Goal: Task Accomplishment & Management: Complete application form

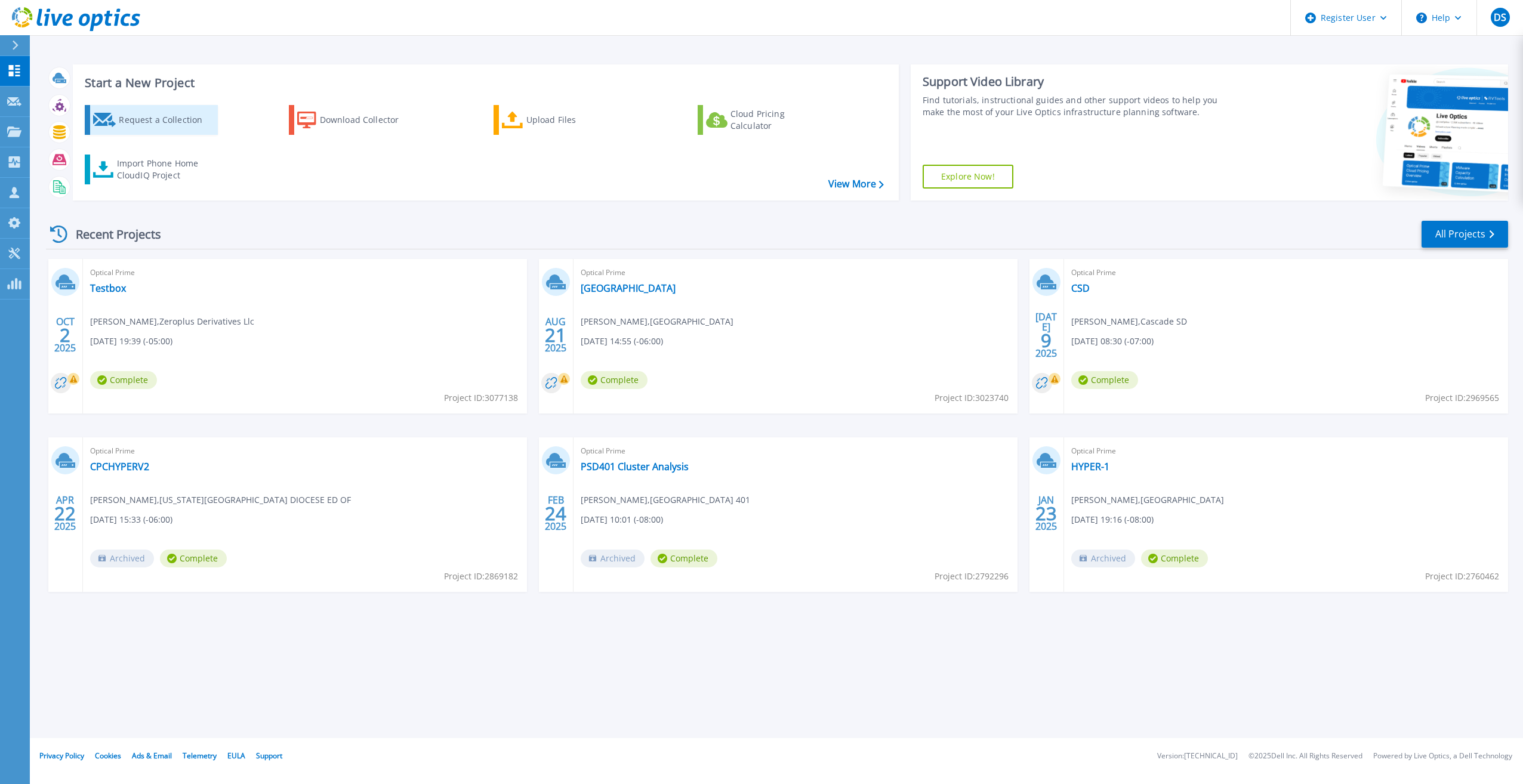
click at [176, 113] on div "Request a Collection" at bounding box center [166, 120] width 95 height 24
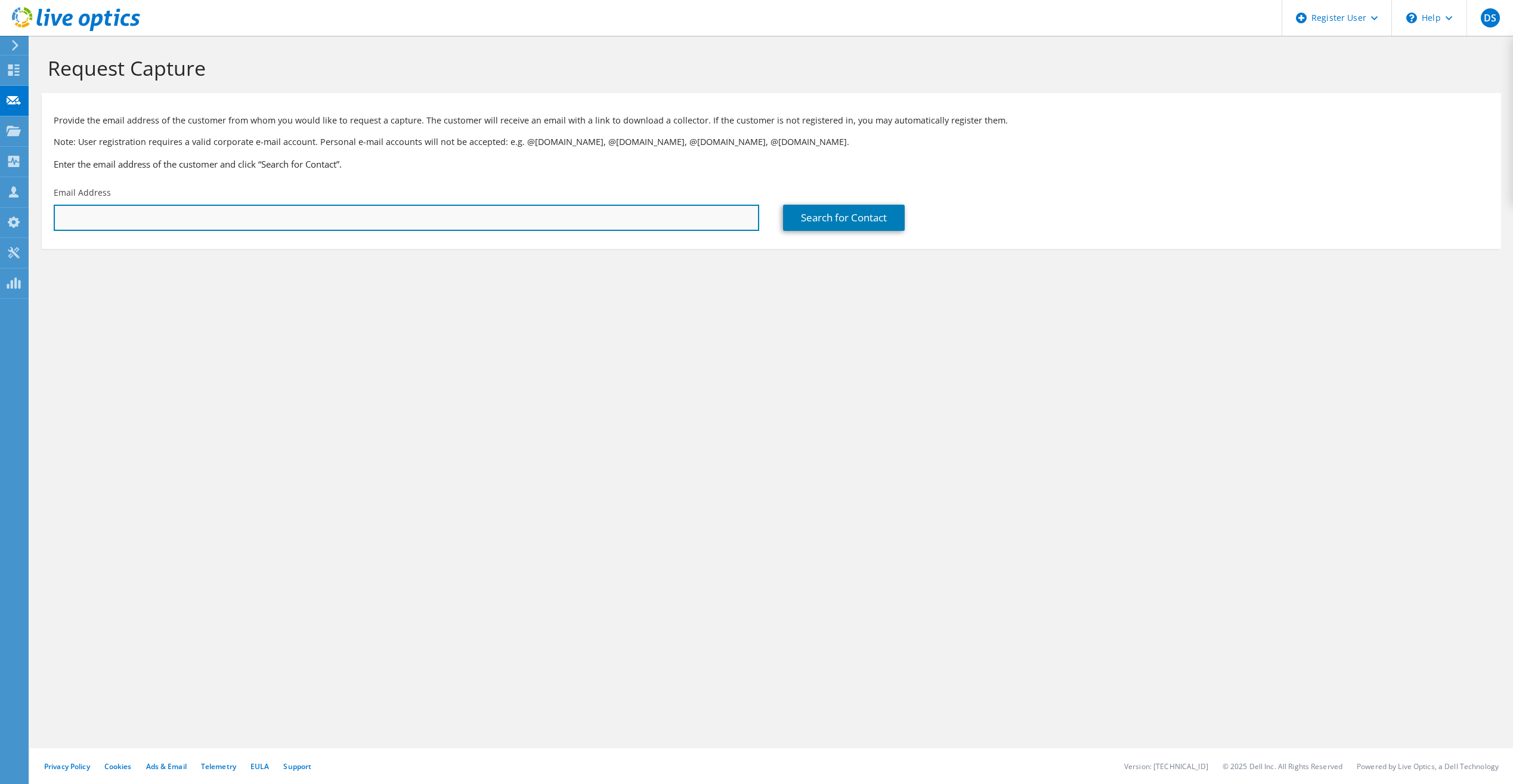
click at [583, 223] on input "text" at bounding box center [406, 217] width 705 height 26
paste input "gilleyj@tellercounty.gov"
type input "gilleyj@tellercounty.gov"
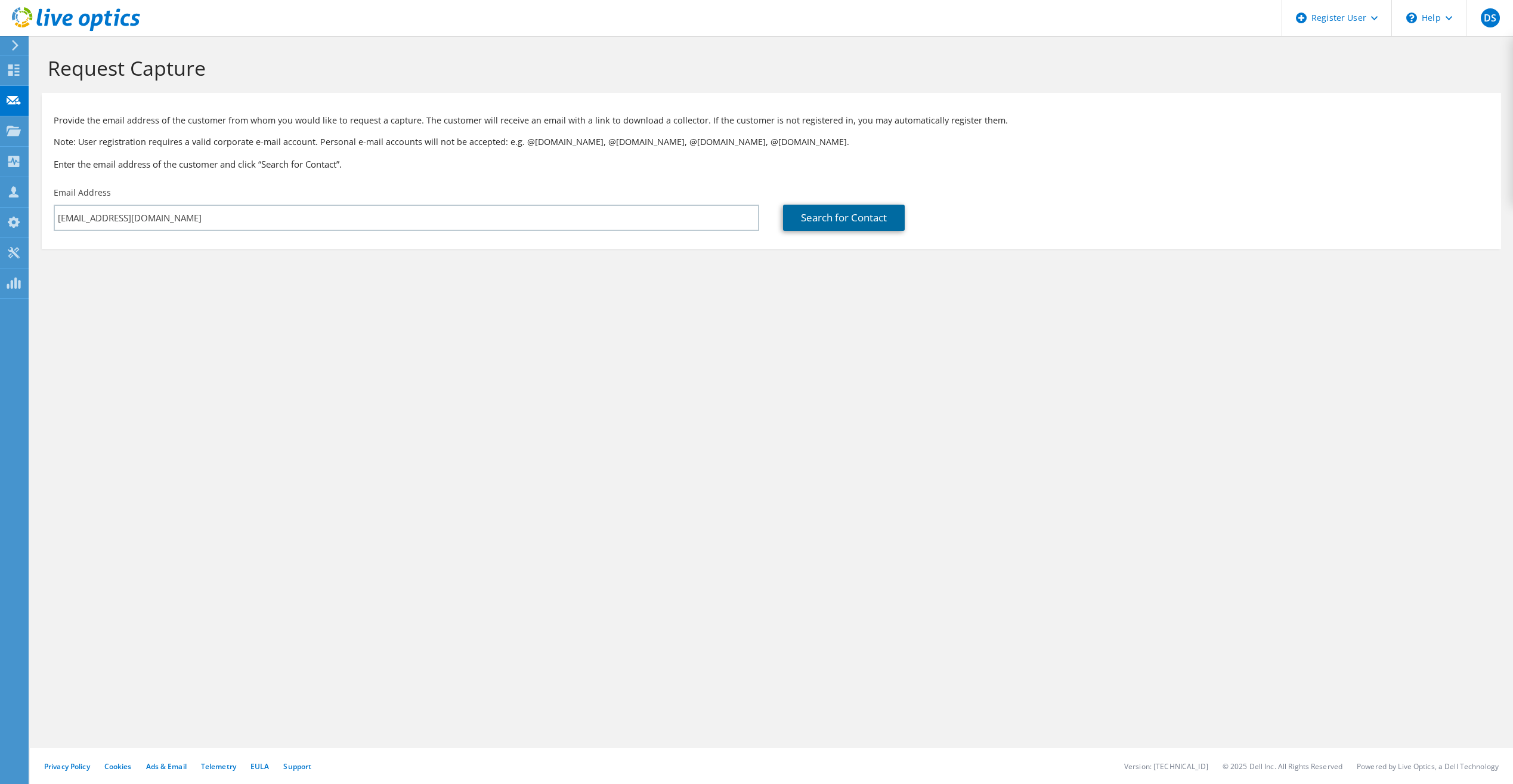
click at [880, 212] on link "Search for Contact" at bounding box center [844, 217] width 122 height 26
type input "Teller County, CO"
type input "Julie"
type input "Gilley"
type input "United States"
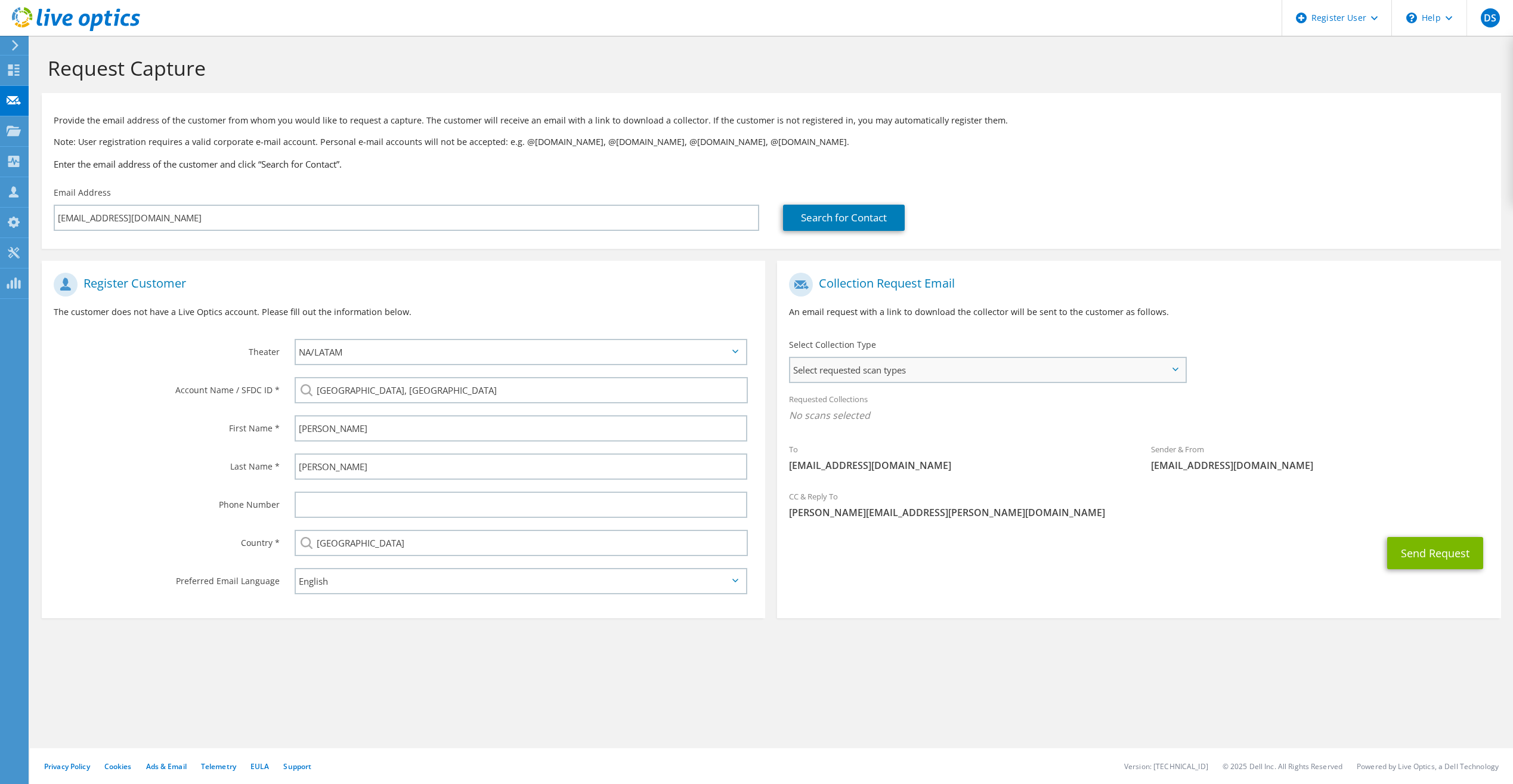
click at [838, 378] on span "Select requested scan types" at bounding box center [987, 370] width 394 height 24
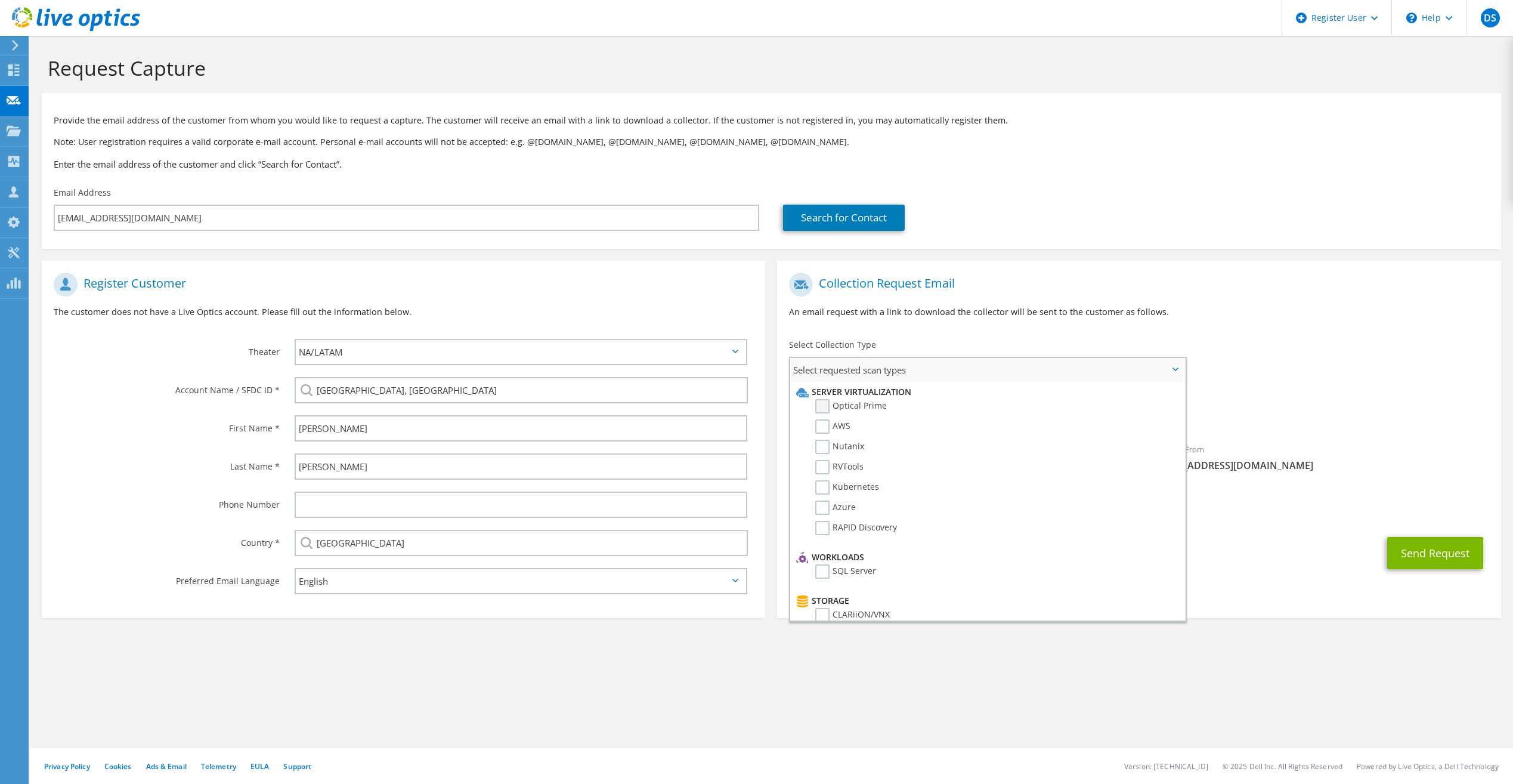
click at [822, 410] on label "Optical Prime" at bounding box center [851, 406] width 72 height 15
click at [0, 0] on input "Optical Prime" at bounding box center [0, 0] width 0 height 0
click at [1127, 147] on p "Note: User registration requires a valid corporate e-mail account. Personal e-m…" at bounding box center [772, 141] width 1436 height 13
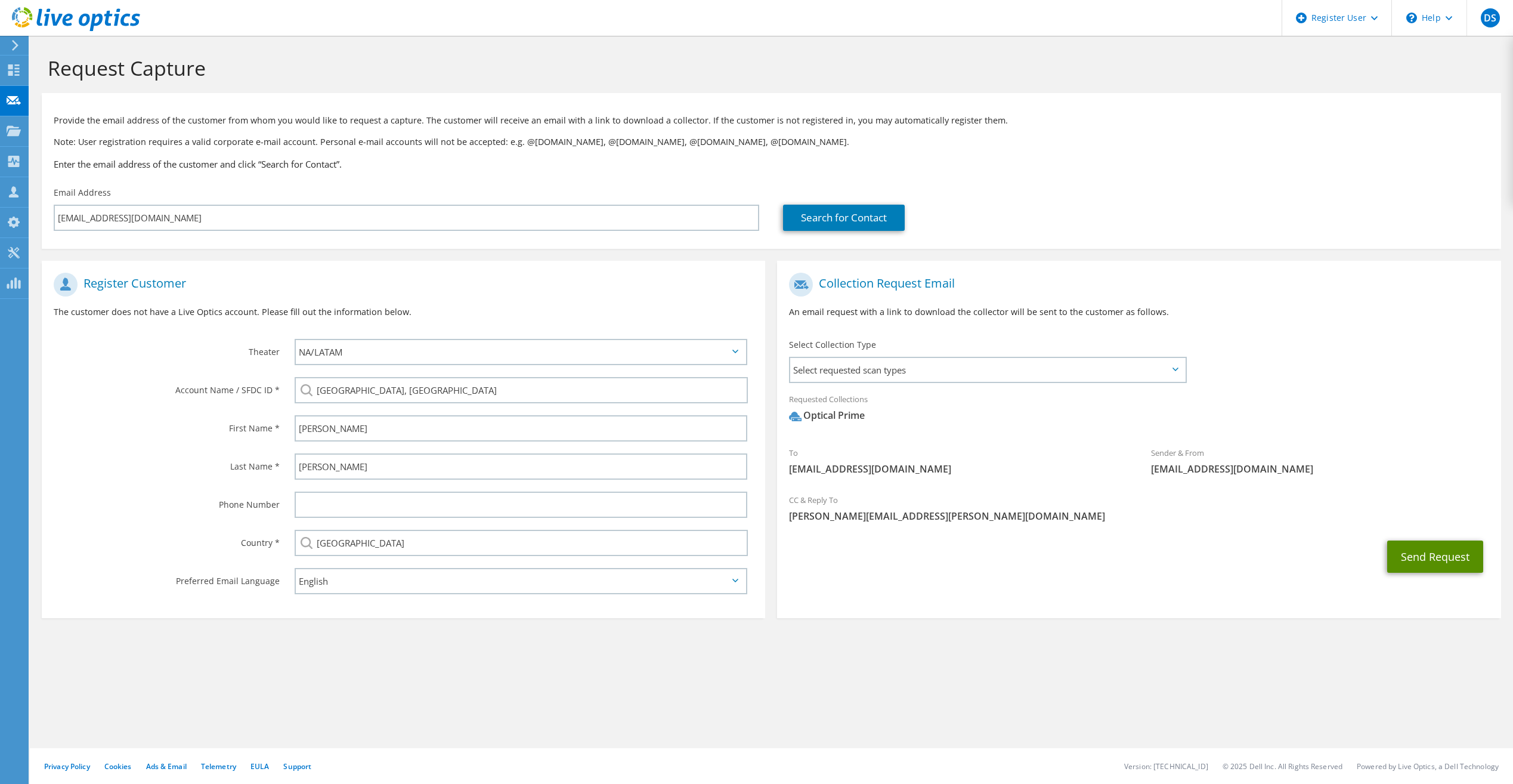
click at [1405, 544] on button "Send Request" at bounding box center [1435, 555] width 96 height 32
